Goal: Find contact information: Find contact information

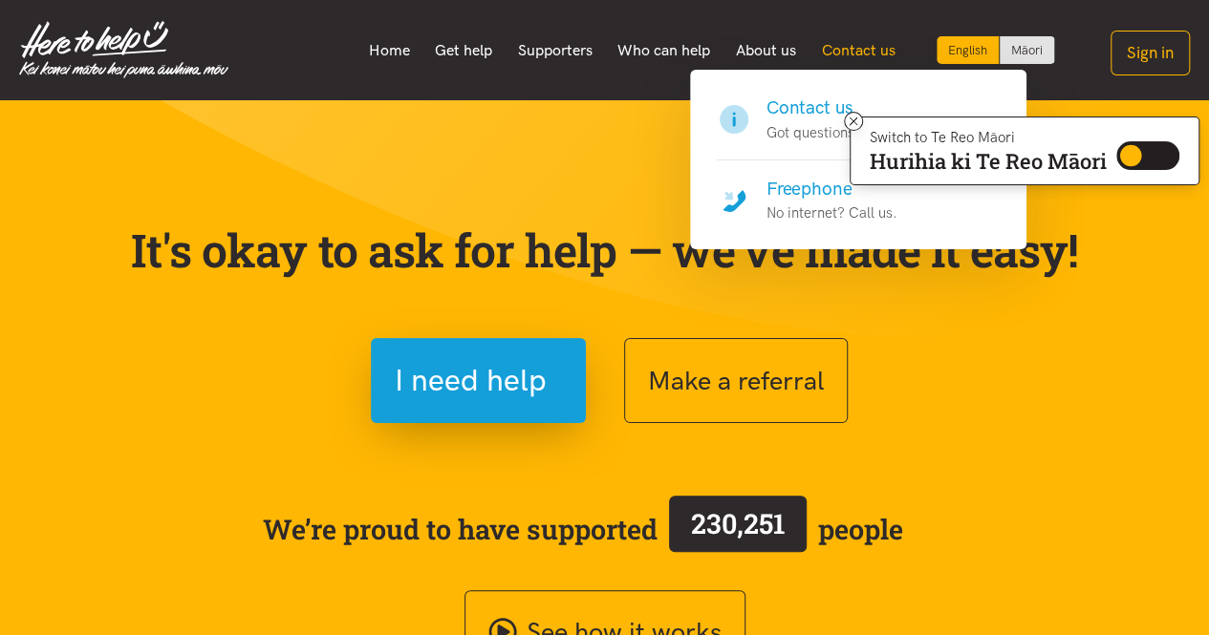
click at [847, 51] on link "Contact us" at bounding box center [857, 51] width 99 height 40
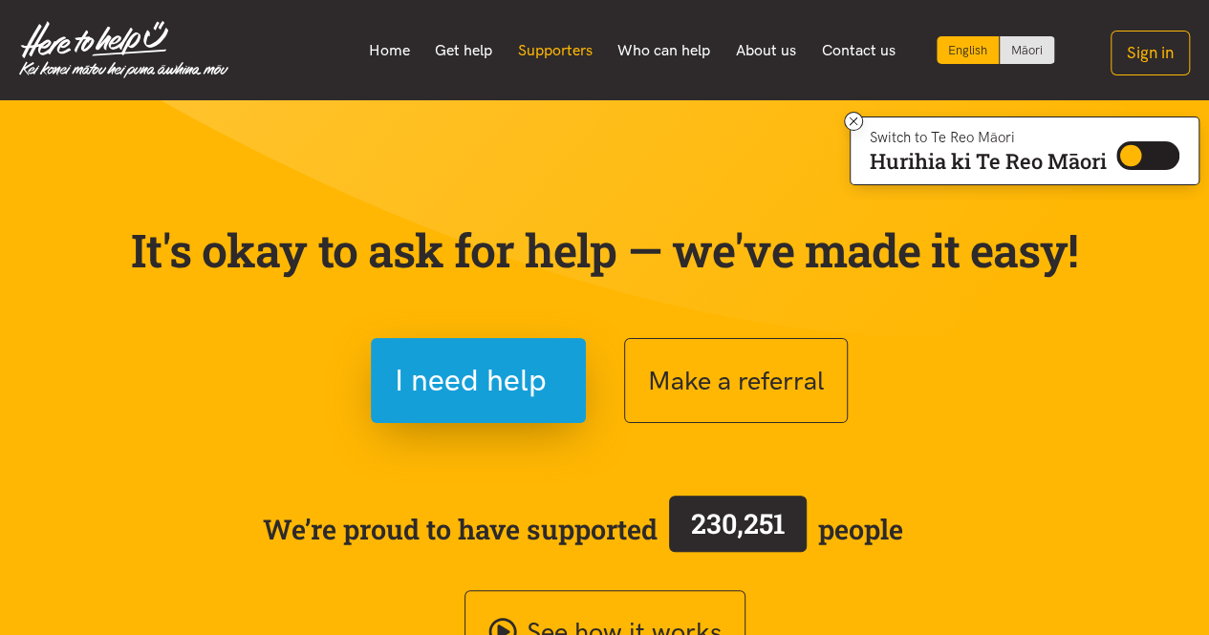
click at [546, 54] on link "Supporters" at bounding box center [554, 51] width 100 height 40
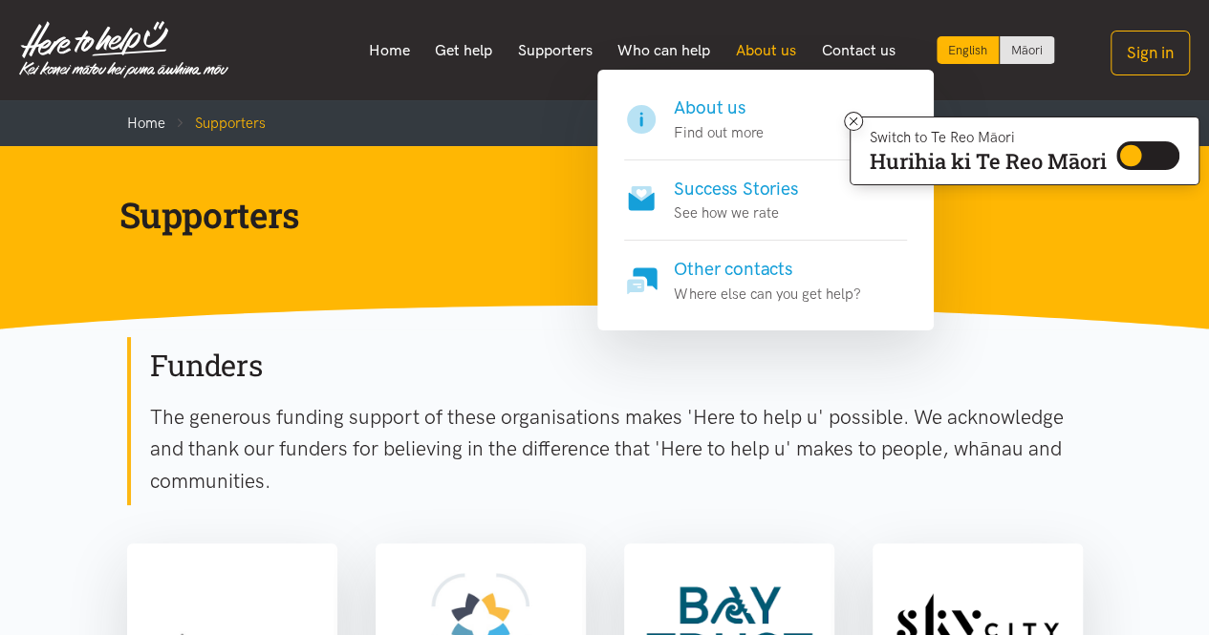
click at [759, 49] on link "About us" at bounding box center [766, 51] width 86 height 40
click at [731, 135] on p "Find out more" at bounding box center [718, 132] width 89 height 23
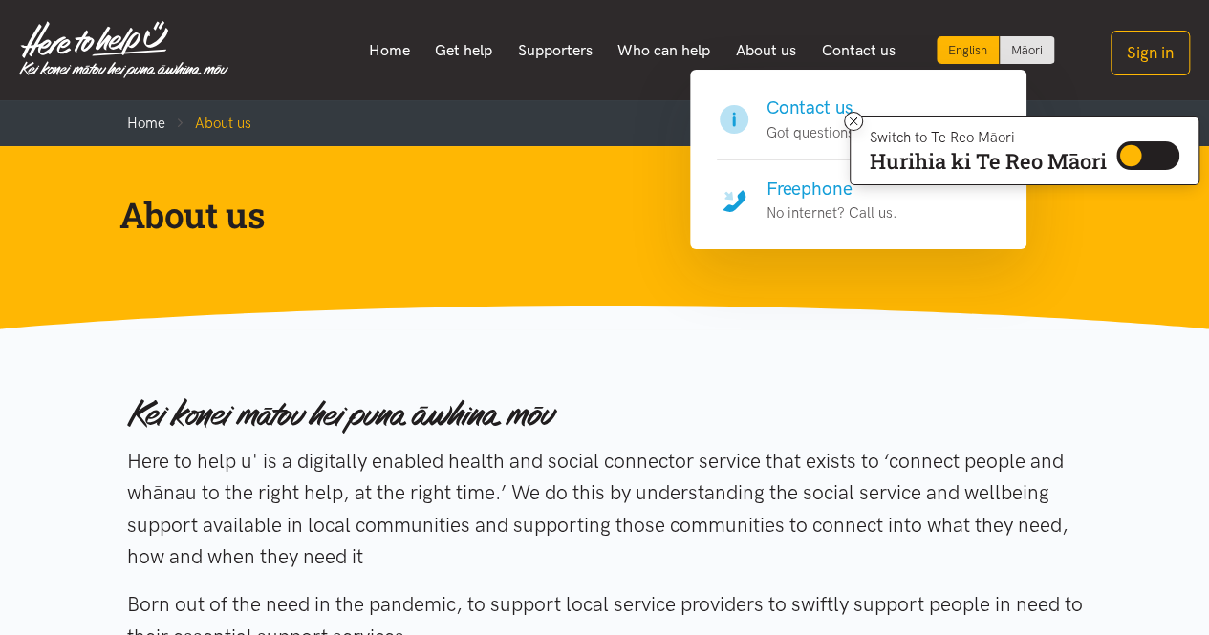
click at [808, 116] on h4 "Contact us" at bounding box center [814, 108] width 96 height 27
